Goal: Communication & Community: Answer question/provide support

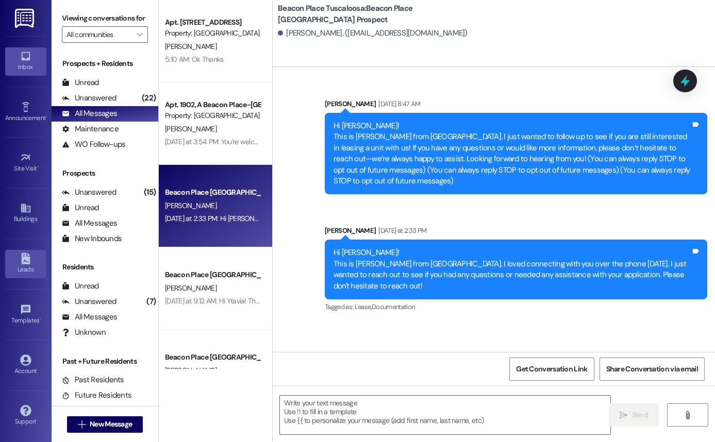
click at [28, 270] on div "Leads" at bounding box center [26, 269] width 52 height 10
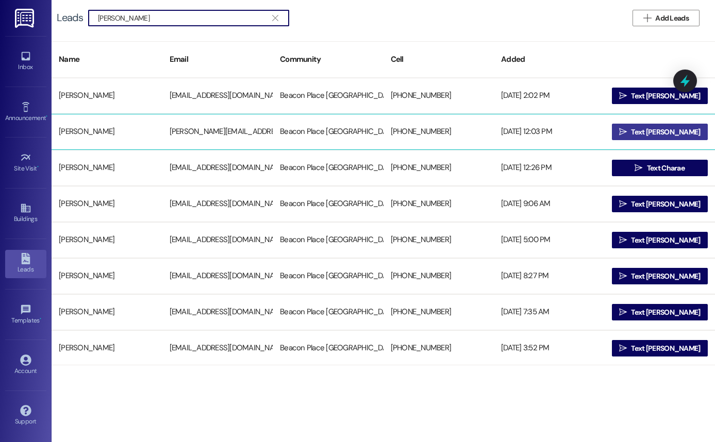
type input "[PERSON_NAME]"
click at [641, 138] on span " Text [PERSON_NAME]" at bounding box center [660, 131] width 86 height 15
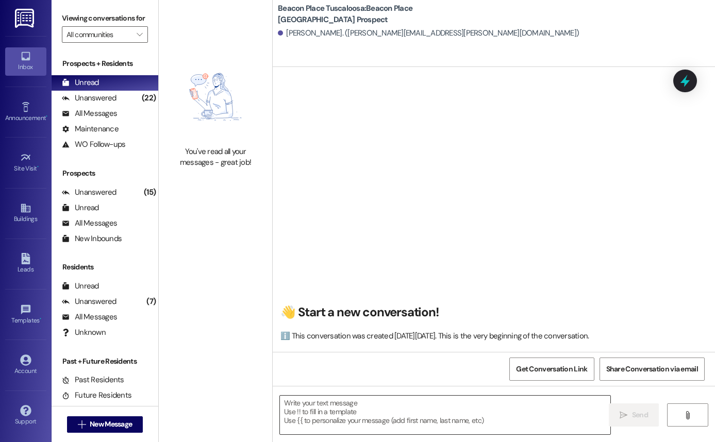
click at [319, 408] on textarea at bounding box center [445, 415] width 330 height 39
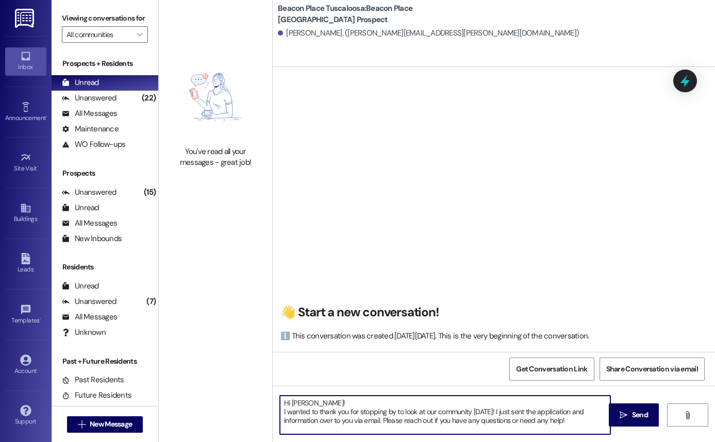
click at [280, 414] on textarea "Hi [PERSON_NAME]! I wanted to thank you for stopping by to look at our communit…" at bounding box center [445, 415] width 330 height 39
type textarea "Hi [PERSON_NAME]! This is [PERSON_NAME] from [GEOGRAPHIC_DATA]. I wanted to tha…"
click at [630, 420] on span "Send" at bounding box center [640, 415] width 20 height 11
